Goal: Task Accomplishment & Management: Use online tool/utility

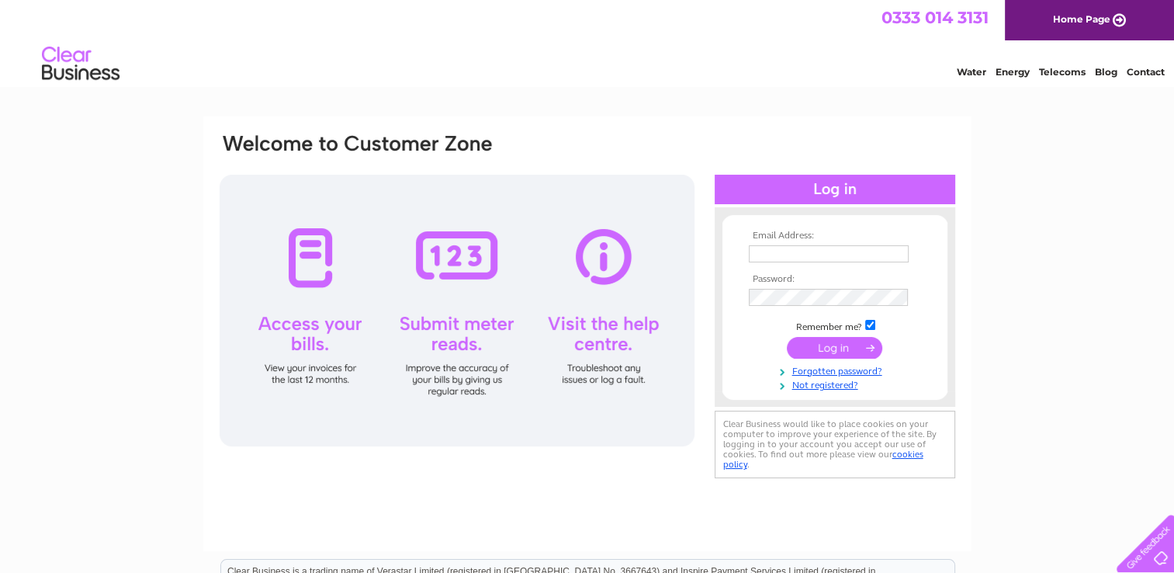
type input "[EMAIL_ADDRESS][PERSON_NAME][DOMAIN_NAME]"
click at [823, 341] on input "submit" at bounding box center [834, 348] width 95 height 22
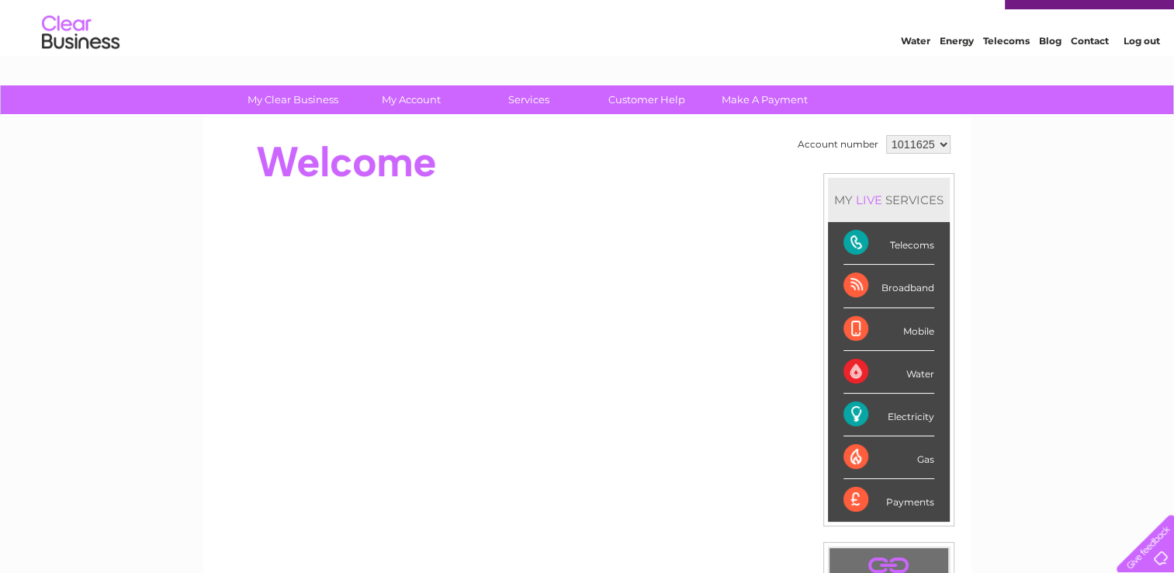
click at [823, 341] on div "MY LIVE SERVICES Telecoms Broadband Mobile Water Electricity Gas Payments" at bounding box center [888, 349] width 131 height 353
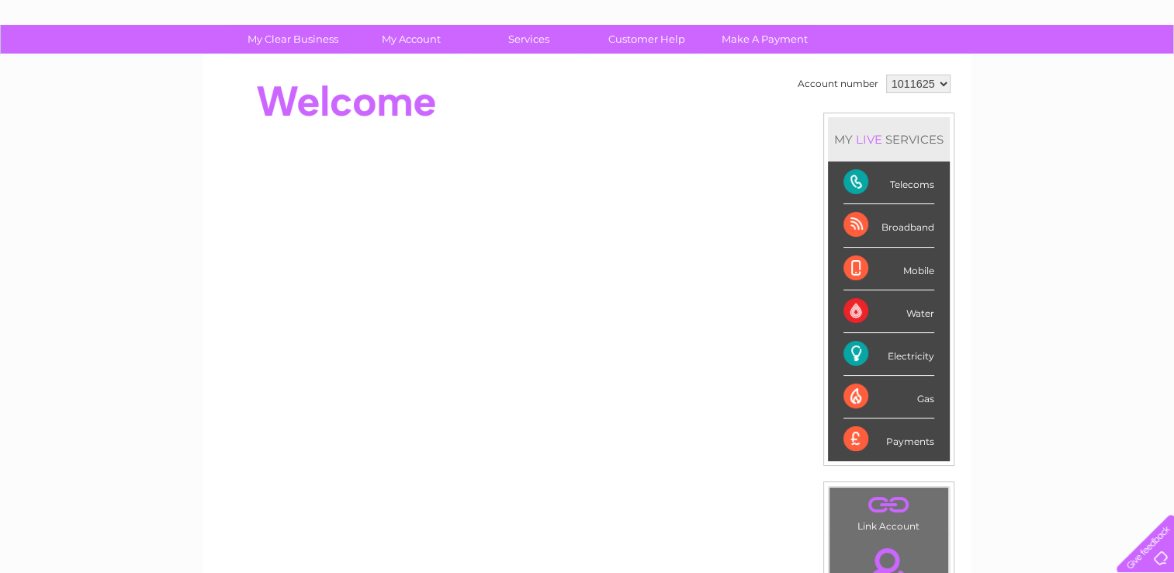
scroll to position [93, 0]
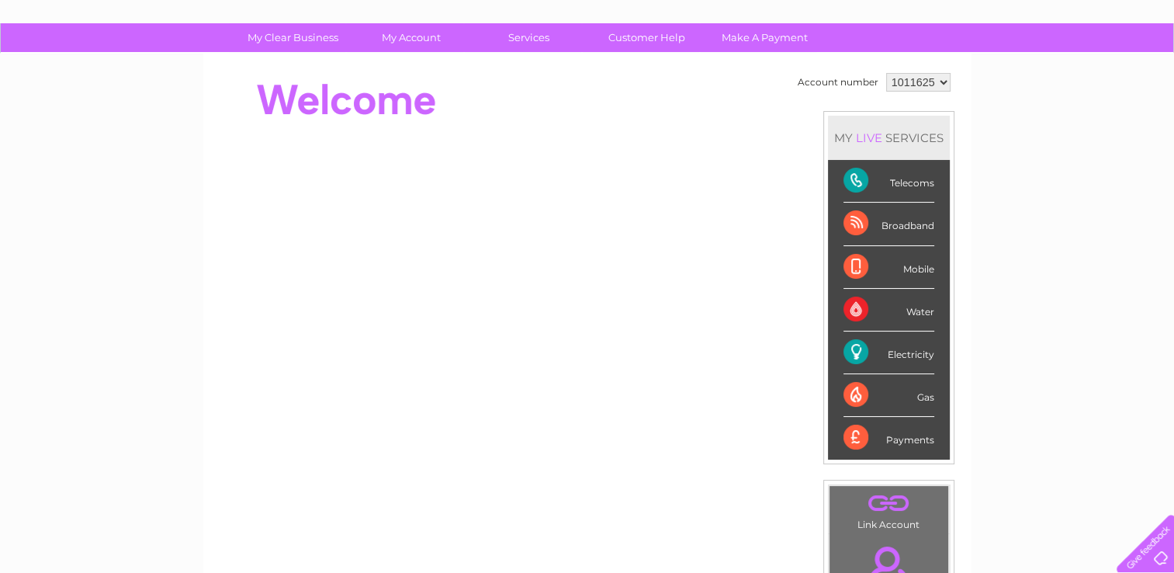
click at [823, 341] on div "MY LIVE SERVICES Telecoms Broadband Mobile Water Electricity Gas Payments" at bounding box center [888, 287] width 131 height 353
click at [890, 348] on div "Electricity" at bounding box center [888, 352] width 91 height 43
click at [843, 383] on div "Gas" at bounding box center [888, 395] width 91 height 43
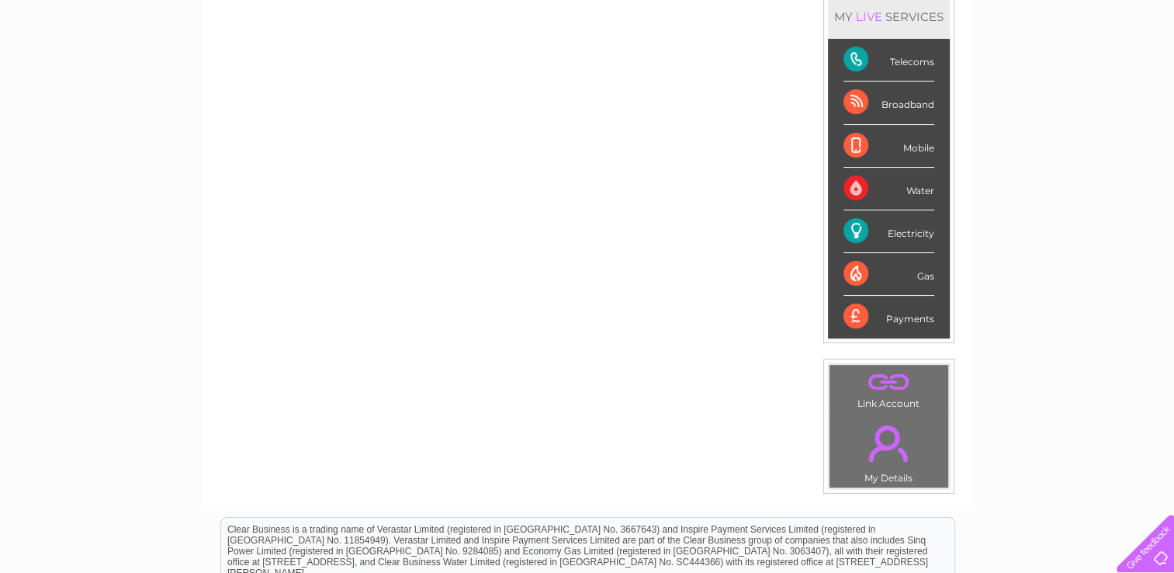
scroll to position [217, 0]
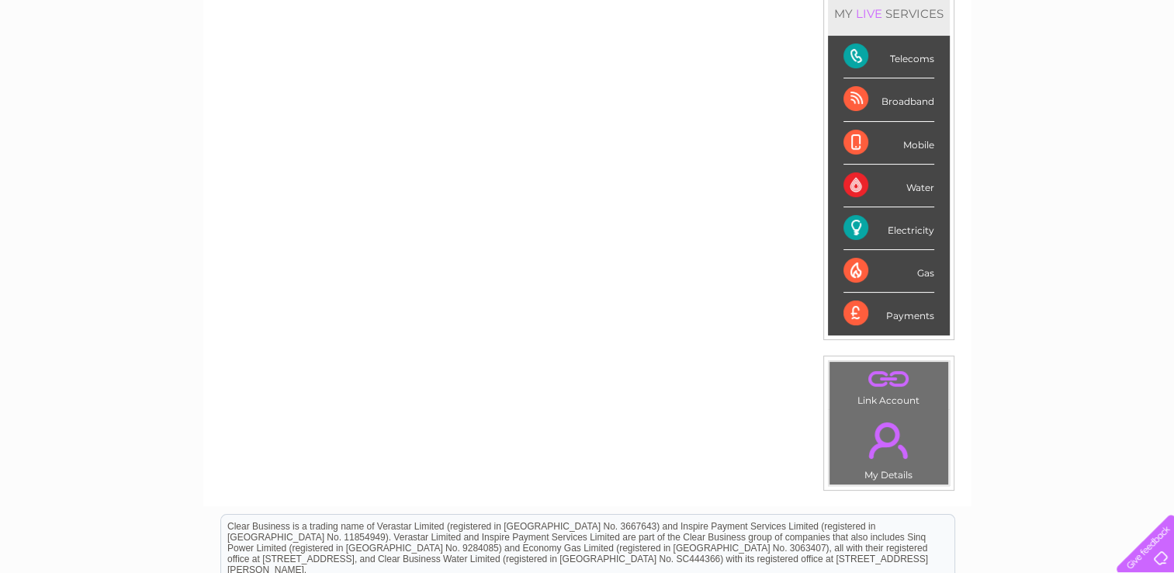
click at [888, 395] on td ". Link Account" at bounding box center [889, 385] width 120 height 49
click at [879, 430] on link "." at bounding box center [888, 440] width 111 height 54
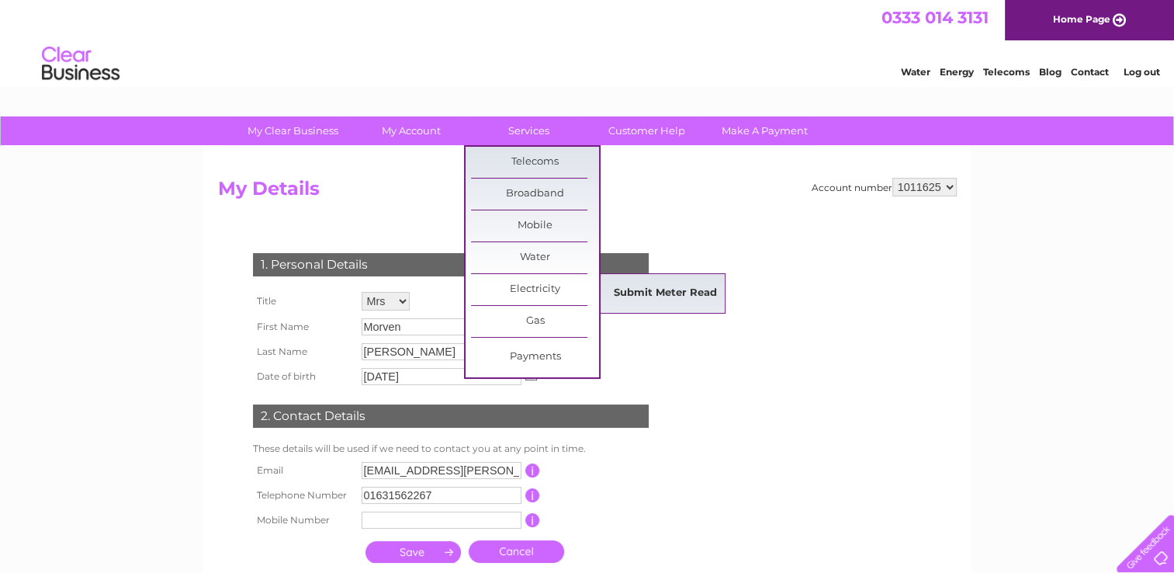
click at [636, 285] on link "Submit Meter Read" at bounding box center [665, 293] width 128 height 31
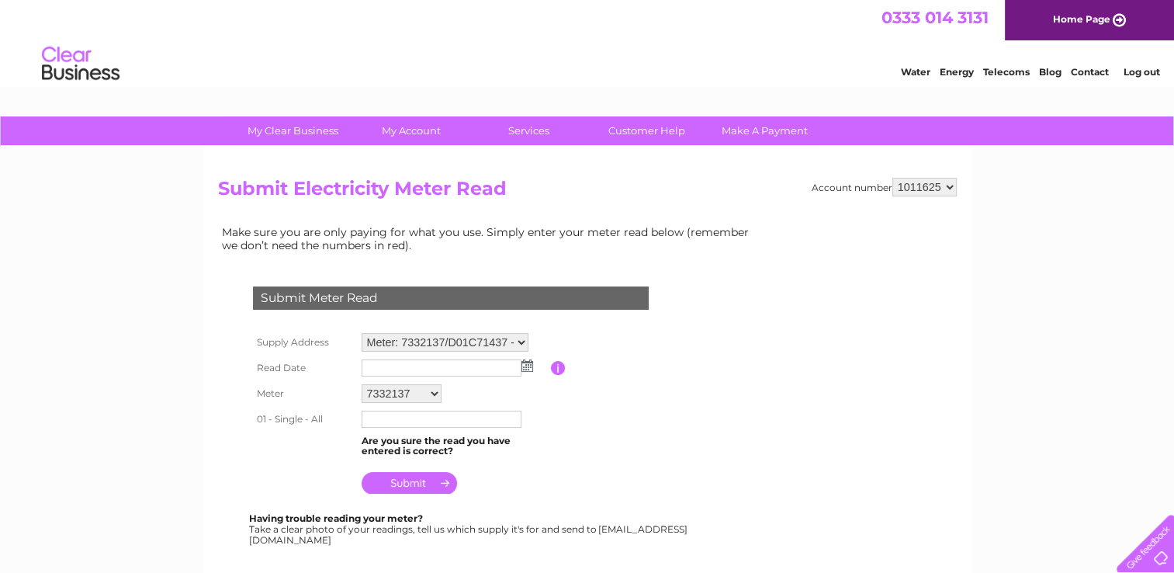
click at [524, 366] on img at bounding box center [527, 365] width 12 height 12
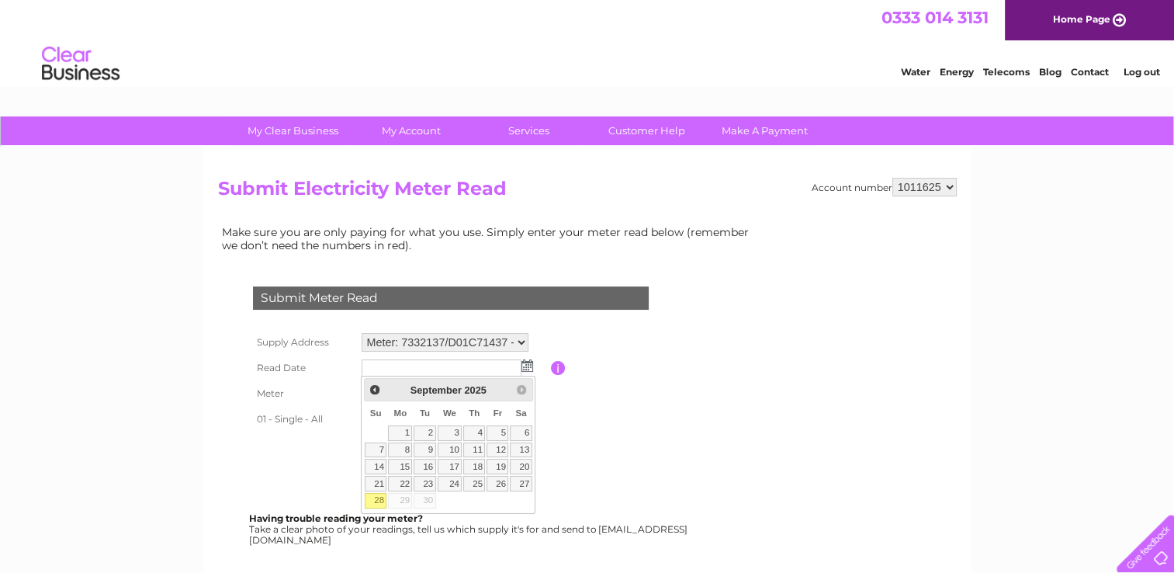
click at [379, 497] on link "28" at bounding box center [376, 501] width 22 height 16
type input "2025/09/28"
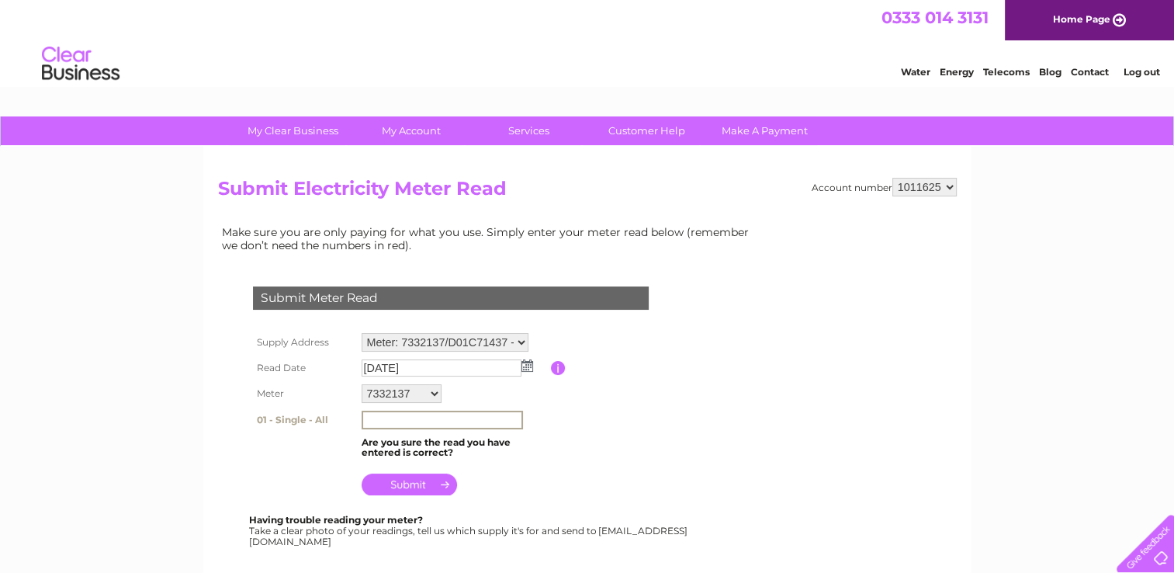
click at [441, 421] on input "text" at bounding box center [442, 419] width 161 height 19
type input "48272"
click at [413, 483] on input "submit" at bounding box center [409, 483] width 95 height 22
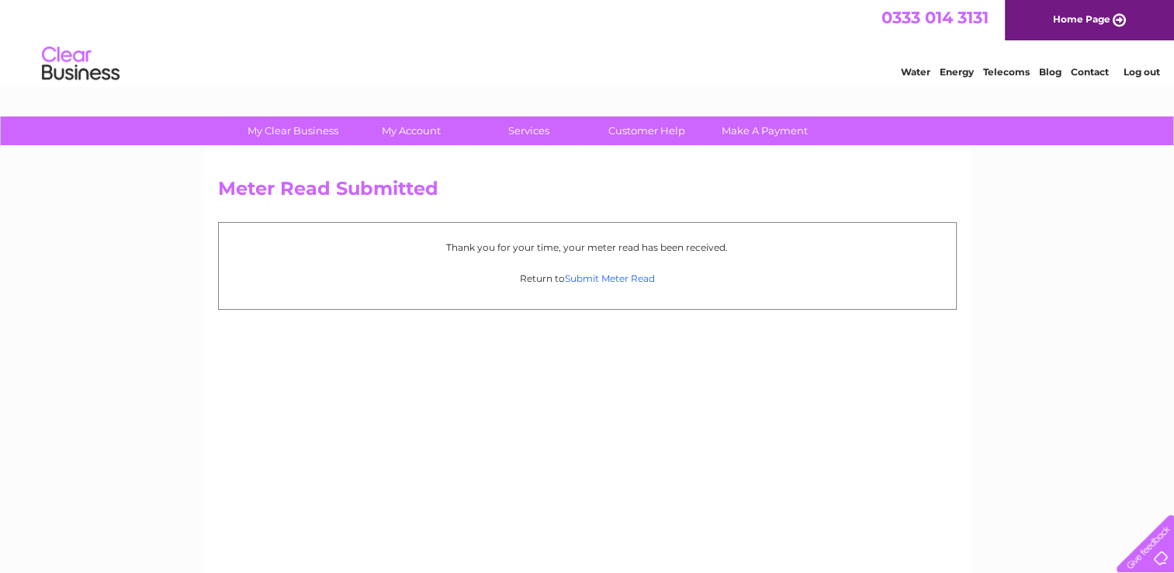
click at [621, 278] on link "Submit Meter Read" at bounding box center [610, 278] width 90 height 12
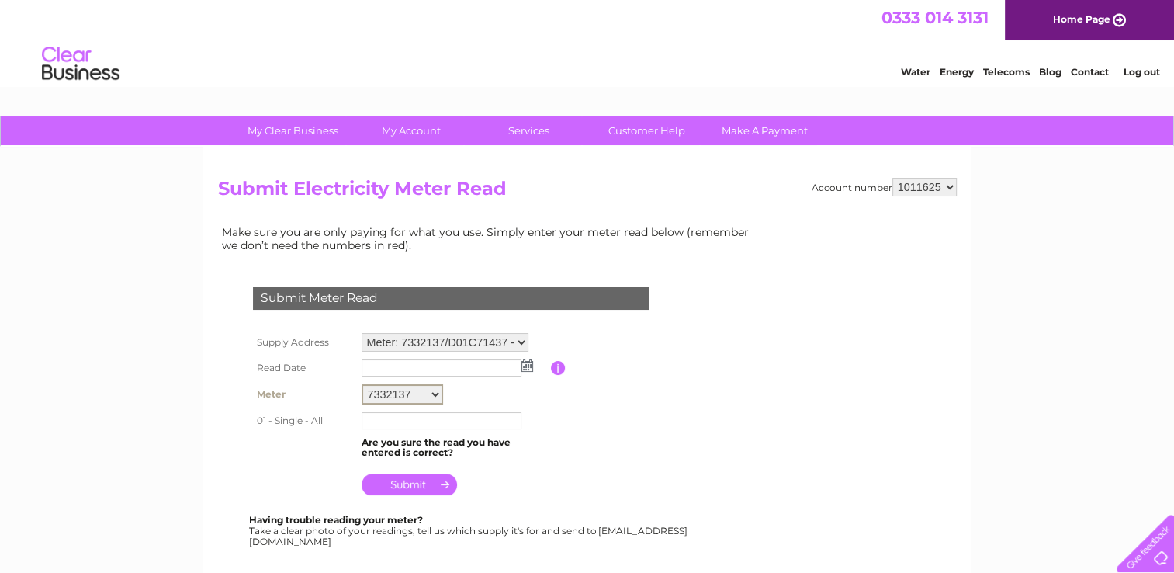
click at [432, 393] on select "7332137 D01C71437" at bounding box center [402, 394] width 81 height 20
select select "167151"
click at [362, 384] on select "7332137 D01C71437" at bounding box center [402, 394] width 81 height 20
click at [424, 418] on input "text" at bounding box center [442, 419] width 161 height 19
type input "44120"
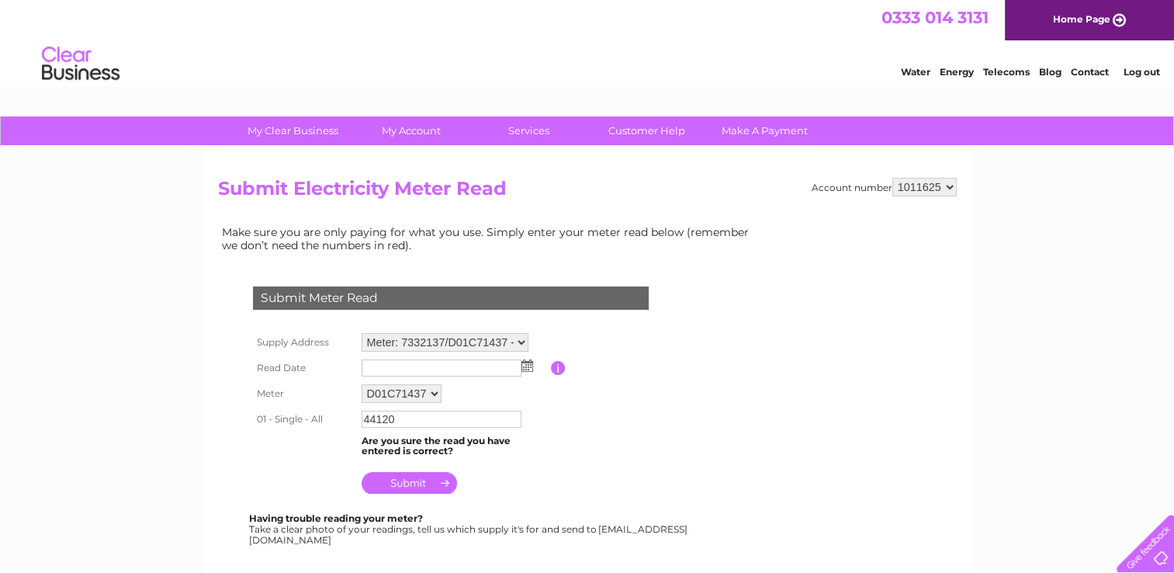
click at [524, 368] on img at bounding box center [527, 365] width 12 height 12
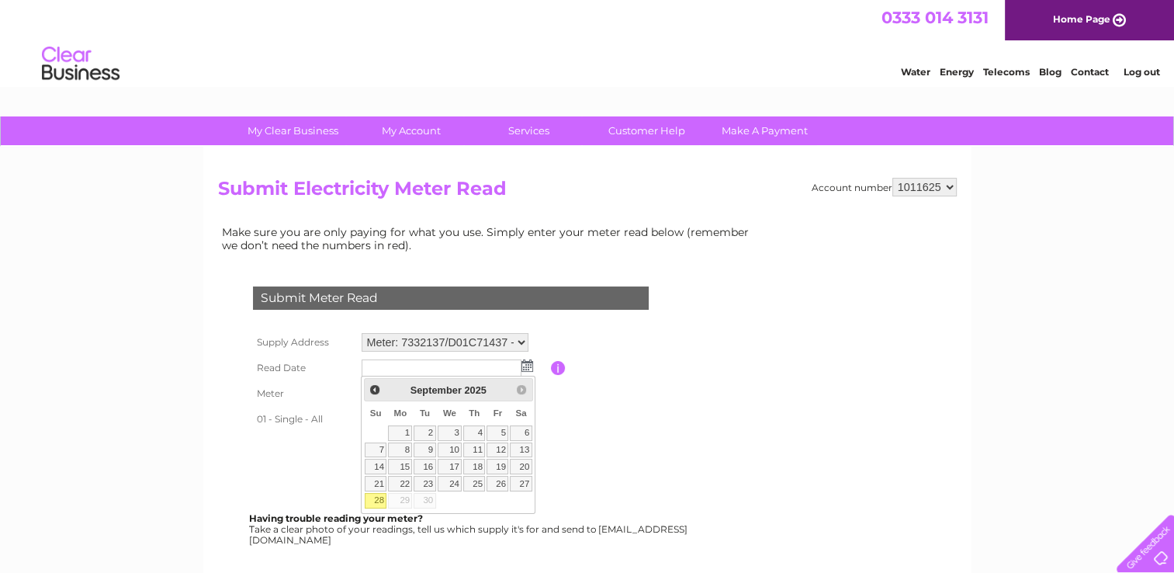
click at [383, 495] on link "28" at bounding box center [376, 501] width 22 height 16
type input "[DATE]"
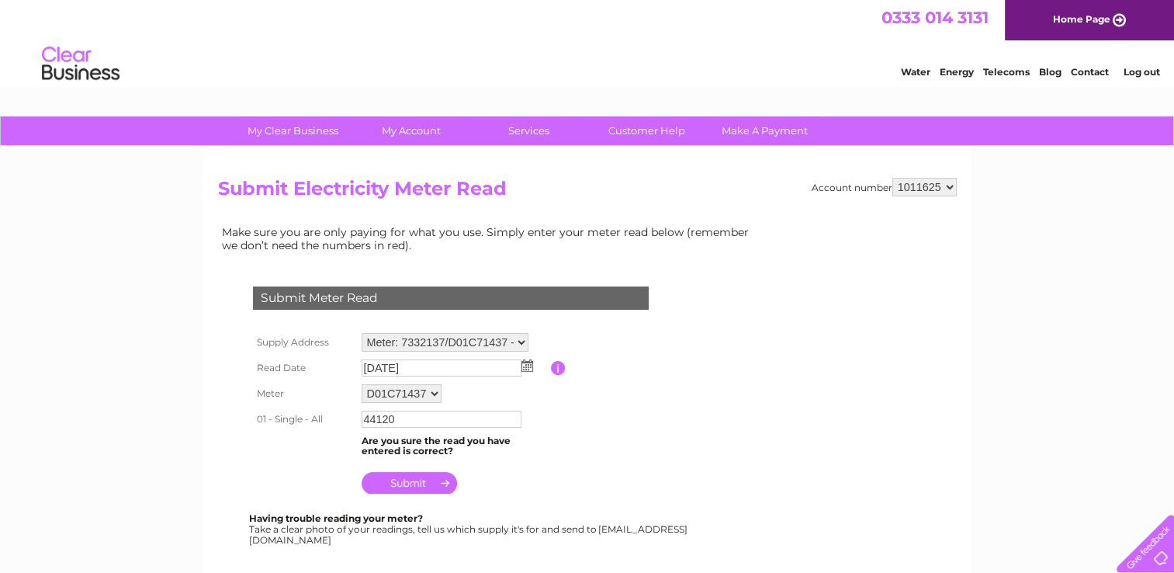
click at [414, 481] on input "submit" at bounding box center [409, 483] width 95 height 22
